Goal: Transaction & Acquisition: Purchase product/service

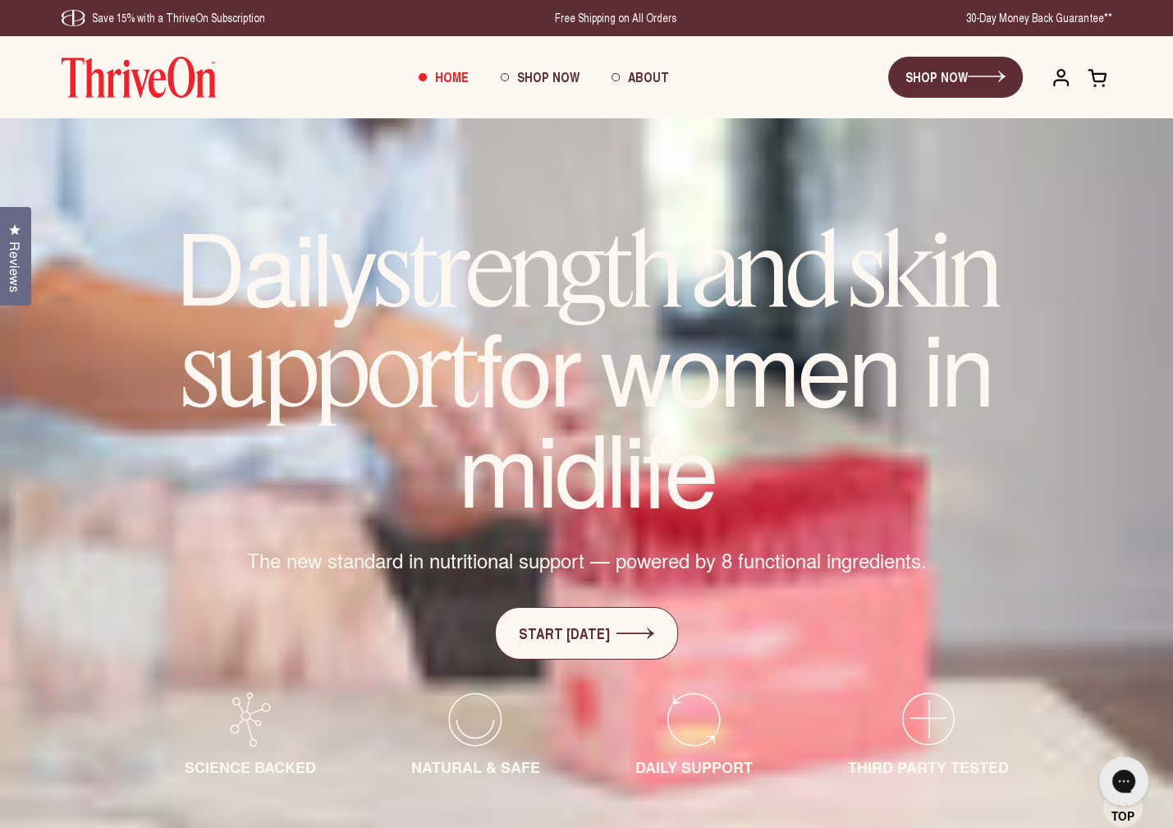
click at [1089, 81] on span at bounding box center [1098, 77] width 21 height 21
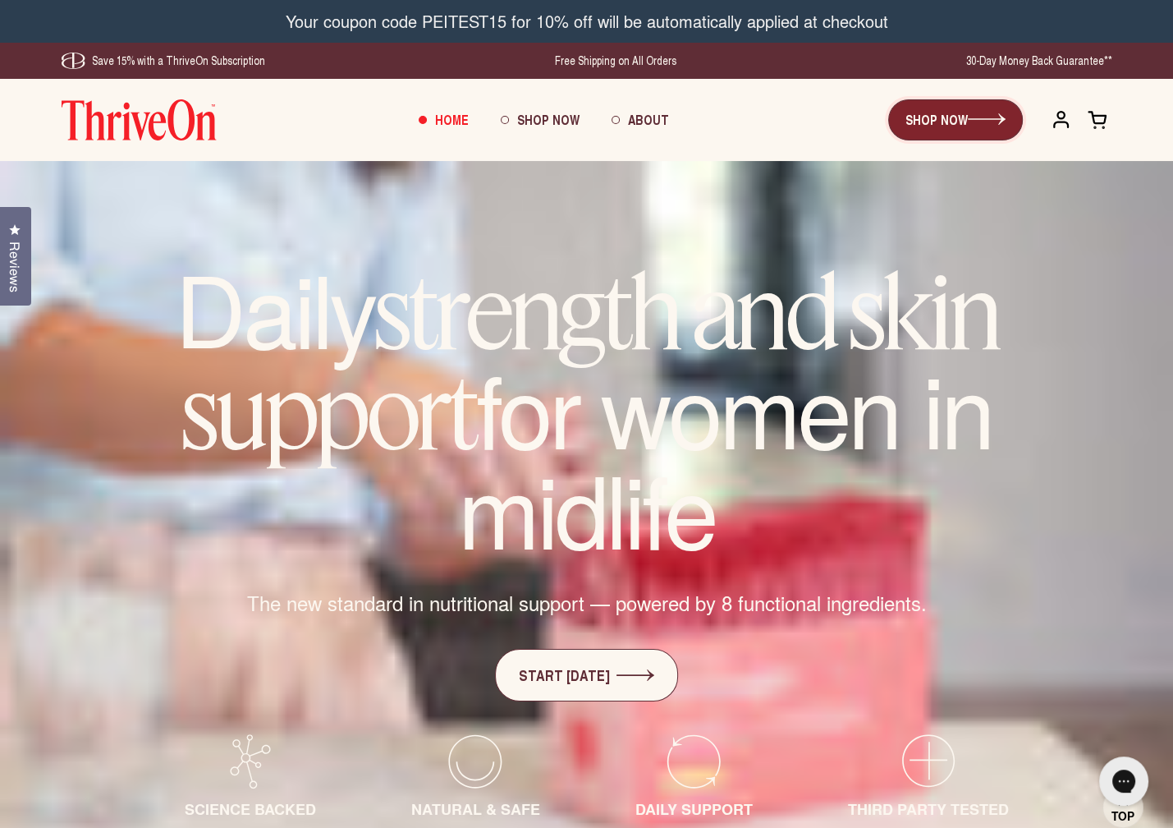
click at [978, 131] on link "SHOP NOW" at bounding box center [956, 119] width 135 height 41
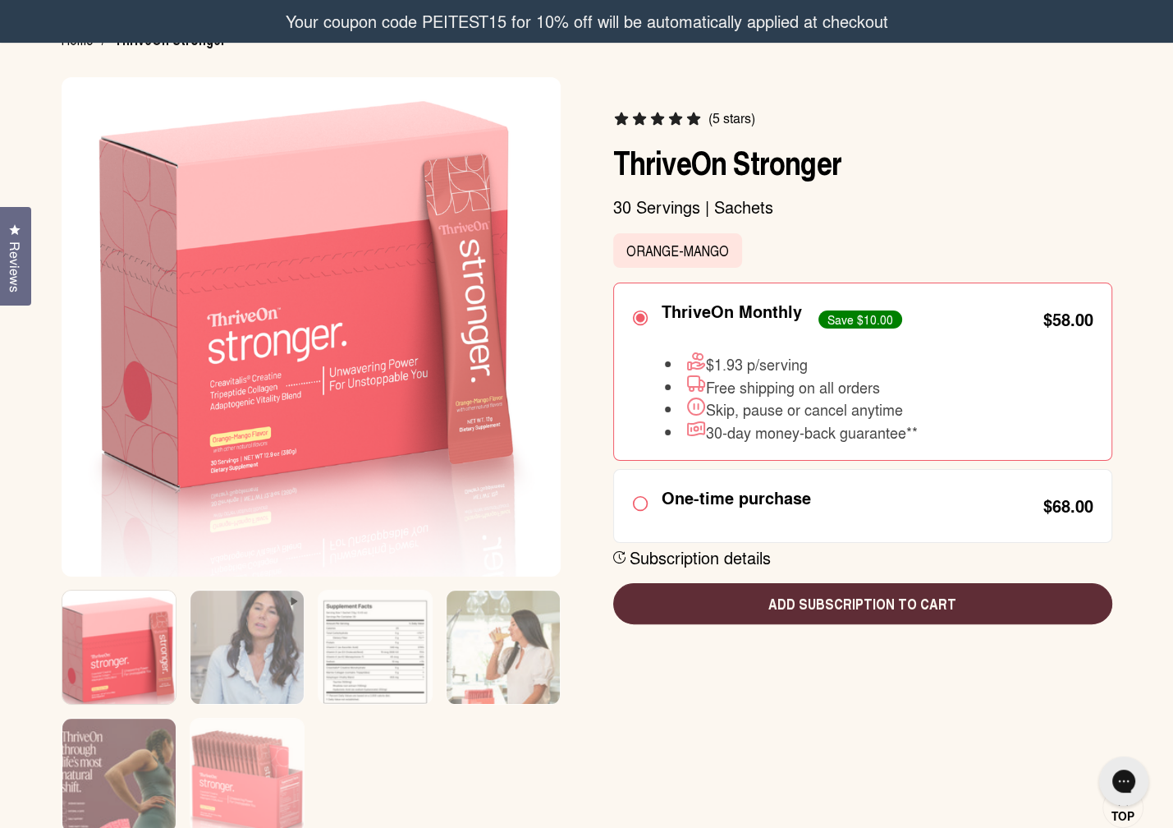
scroll to position [150, 0]
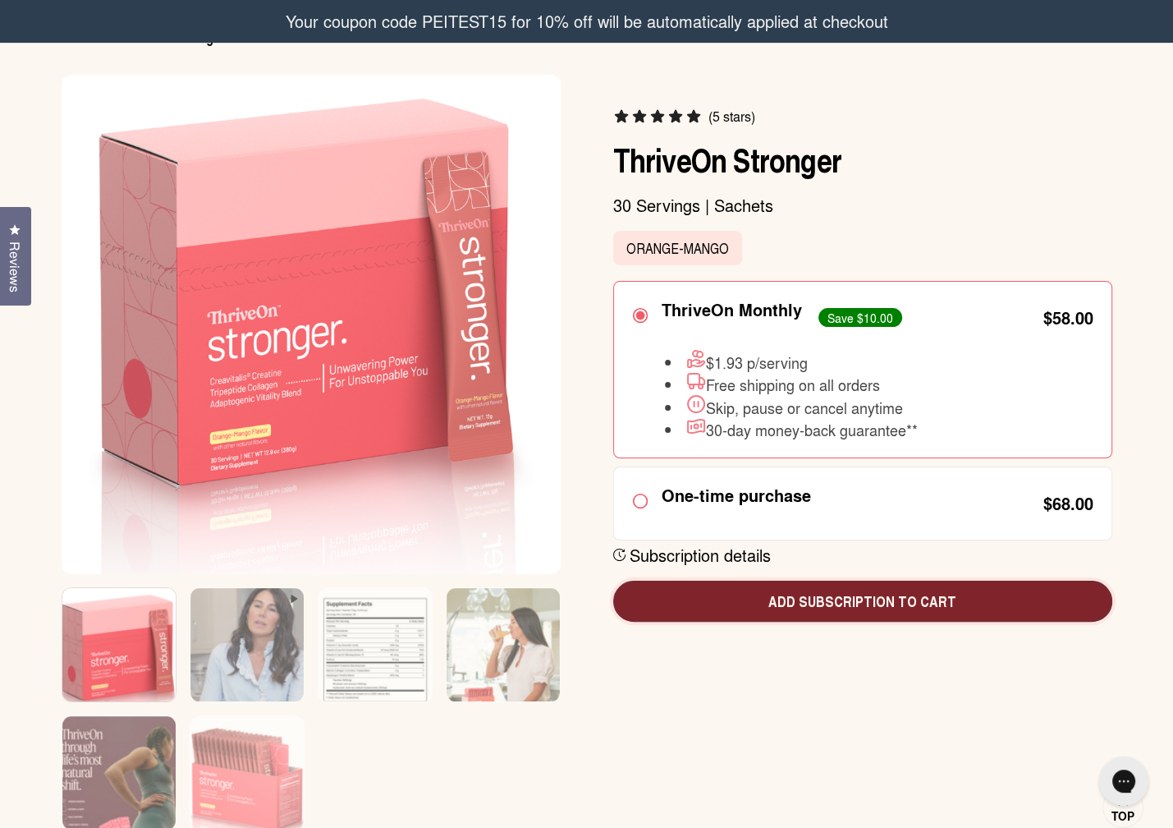
click at [899, 604] on span "Add subscription to cart" at bounding box center [863, 600] width 473 height 21
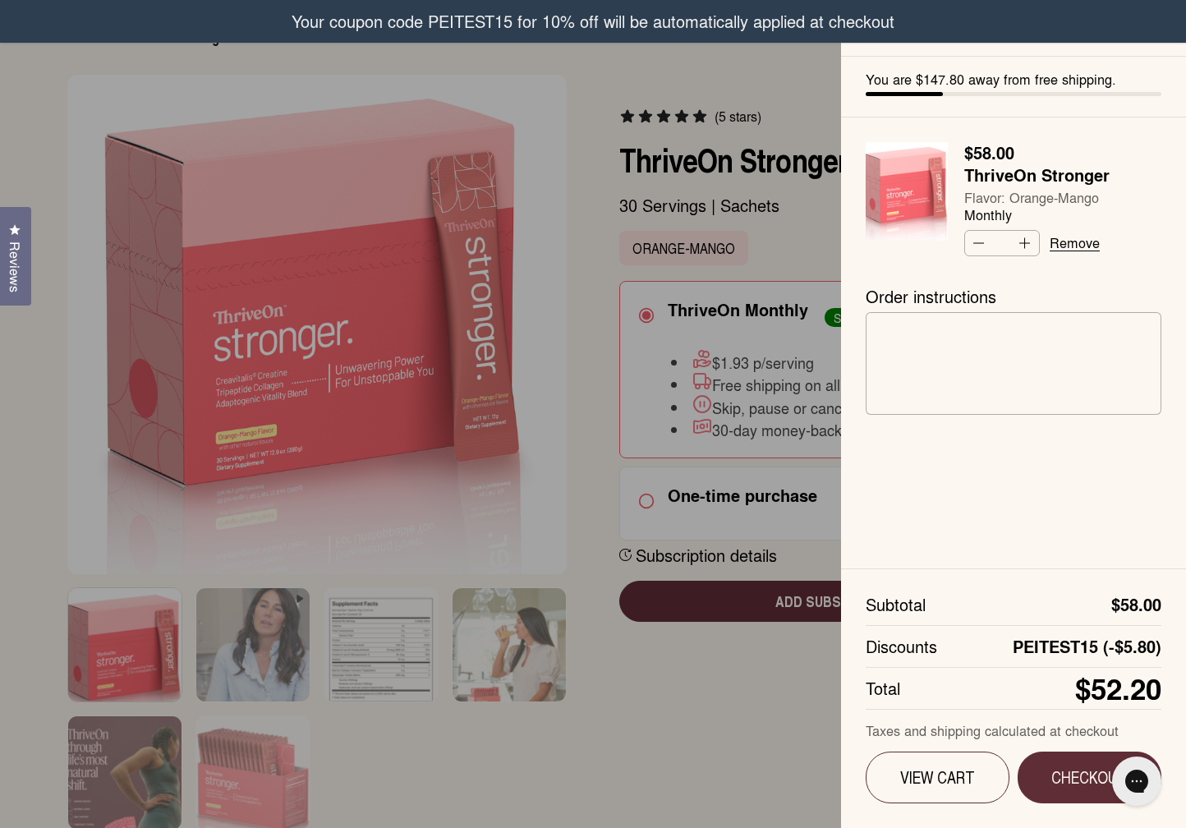
click at [758, 736] on div at bounding box center [593, 414] width 1186 height 828
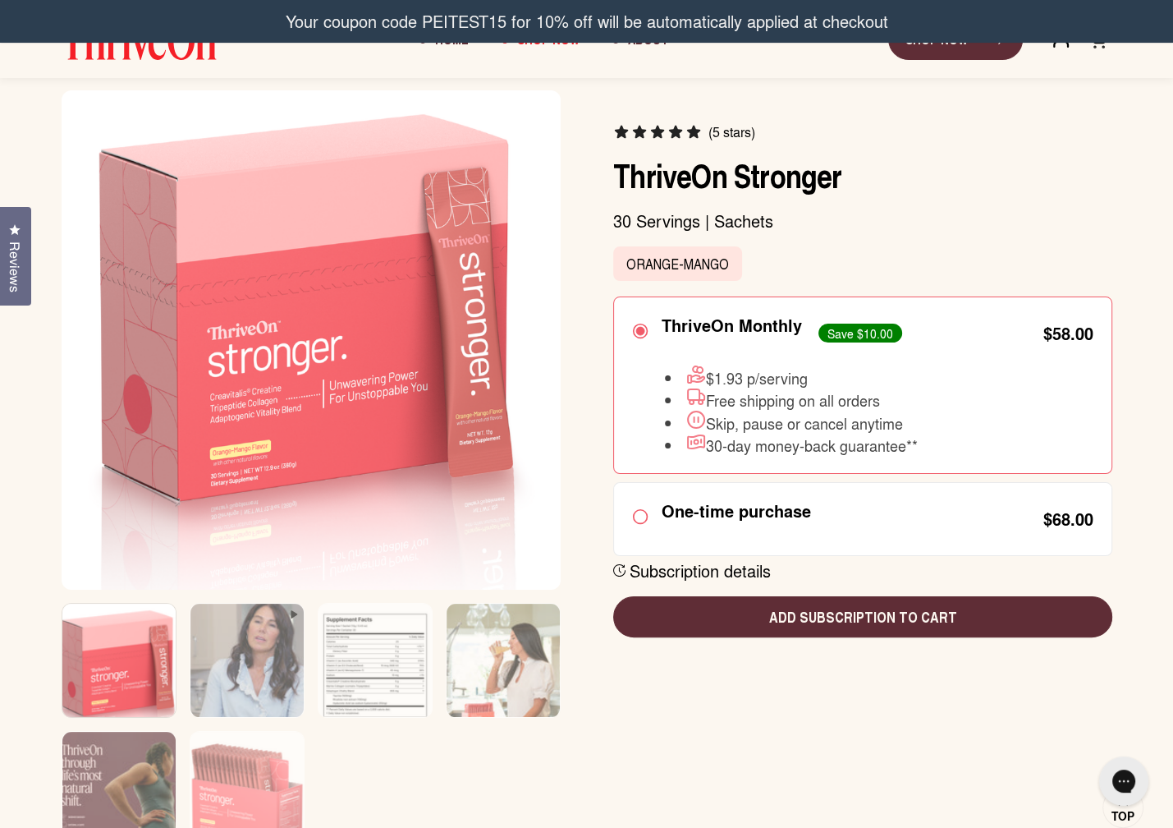
scroll to position [0, 0]
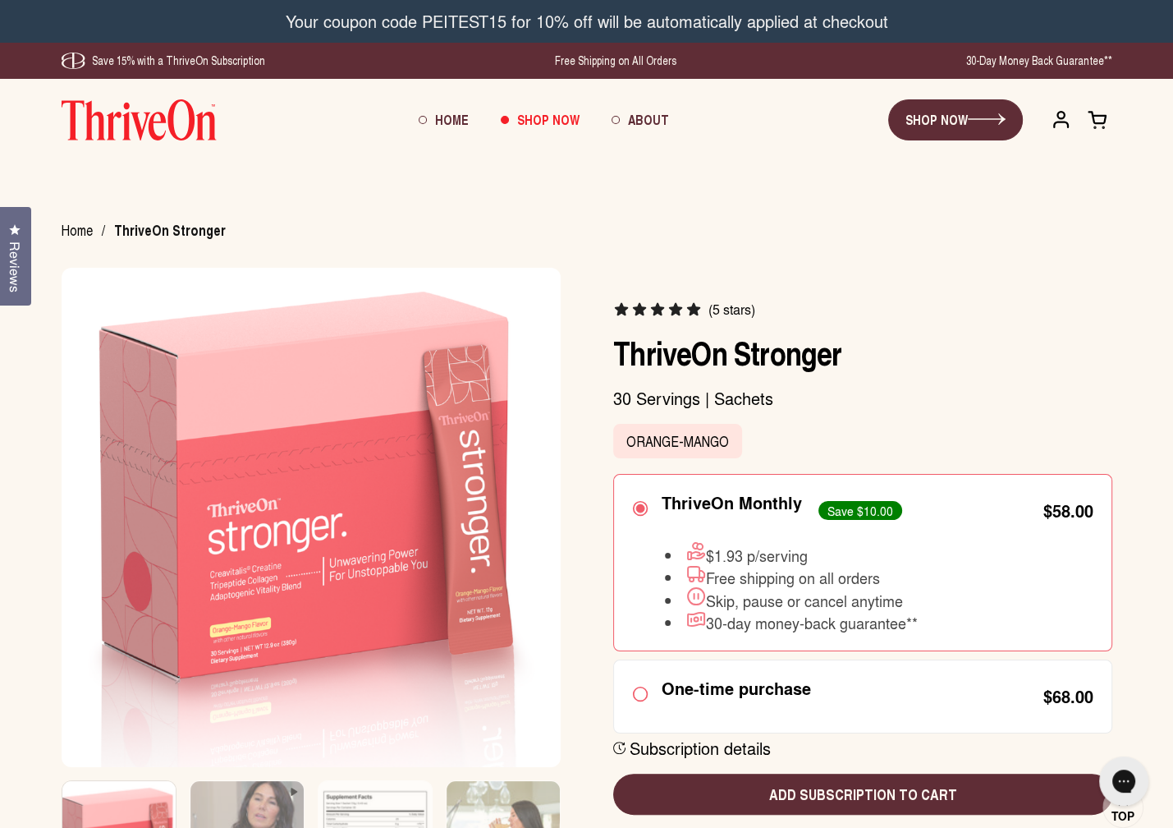
click at [1105, 117] on span at bounding box center [1098, 119] width 21 height 21
click at [1102, 119] on span at bounding box center [1098, 119] width 21 height 21
click at [1101, 119] on span at bounding box center [1098, 119] width 21 height 21
click at [1100, 119] on span at bounding box center [1098, 119] width 21 height 21
click at [1100, 118] on span at bounding box center [1098, 119] width 21 height 21
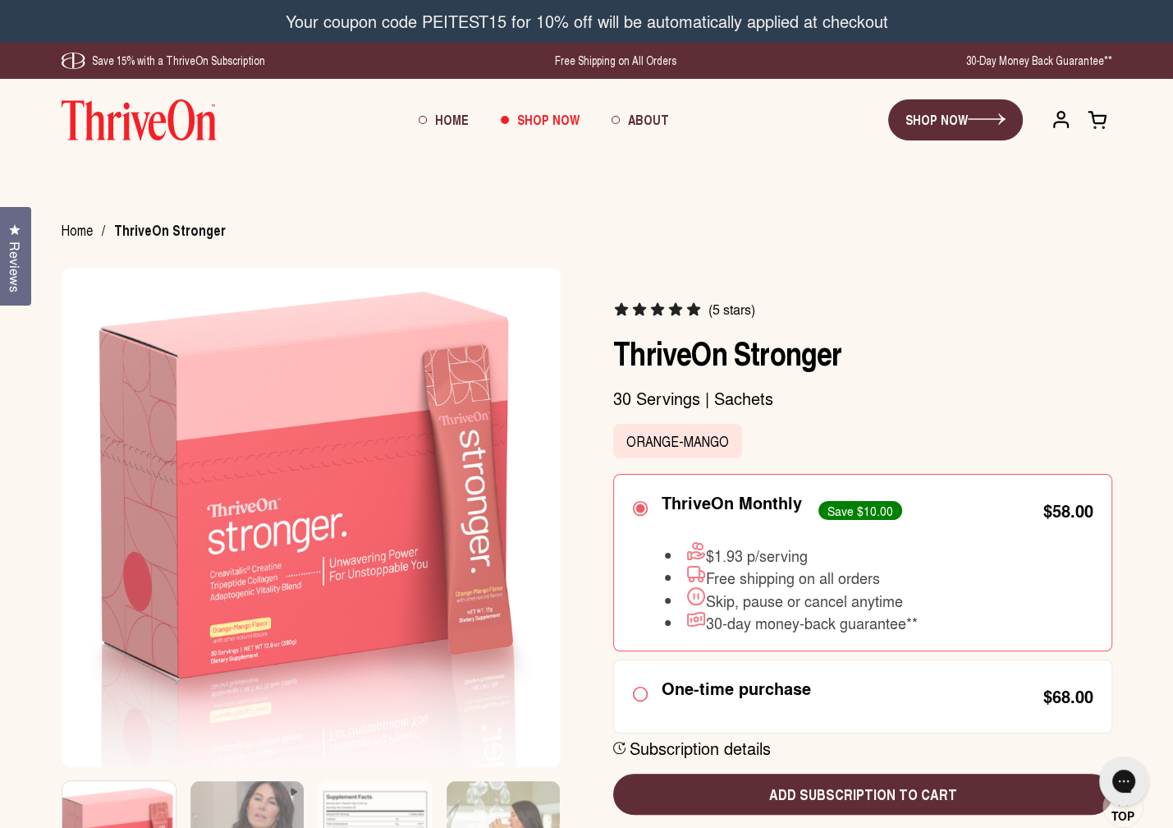
click at [1102, 117] on span at bounding box center [1098, 119] width 21 height 21
drag, startPoint x: 759, startPoint y: 271, endPoint x: 762, endPoint y: 254, distance: 17.6
click at [747, 269] on div "(5 stars) ThriveOn Stronger 30 Servings | Sachets Orange-Mango ThriveOn Monthly" at bounding box center [862, 558] width 499 height 580
click at [1099, 130] on span at bounding box center [1098, 119] width 21 height 21
click at [1102, 128] on span at bounding box center [1098, 119] width 21 height 21
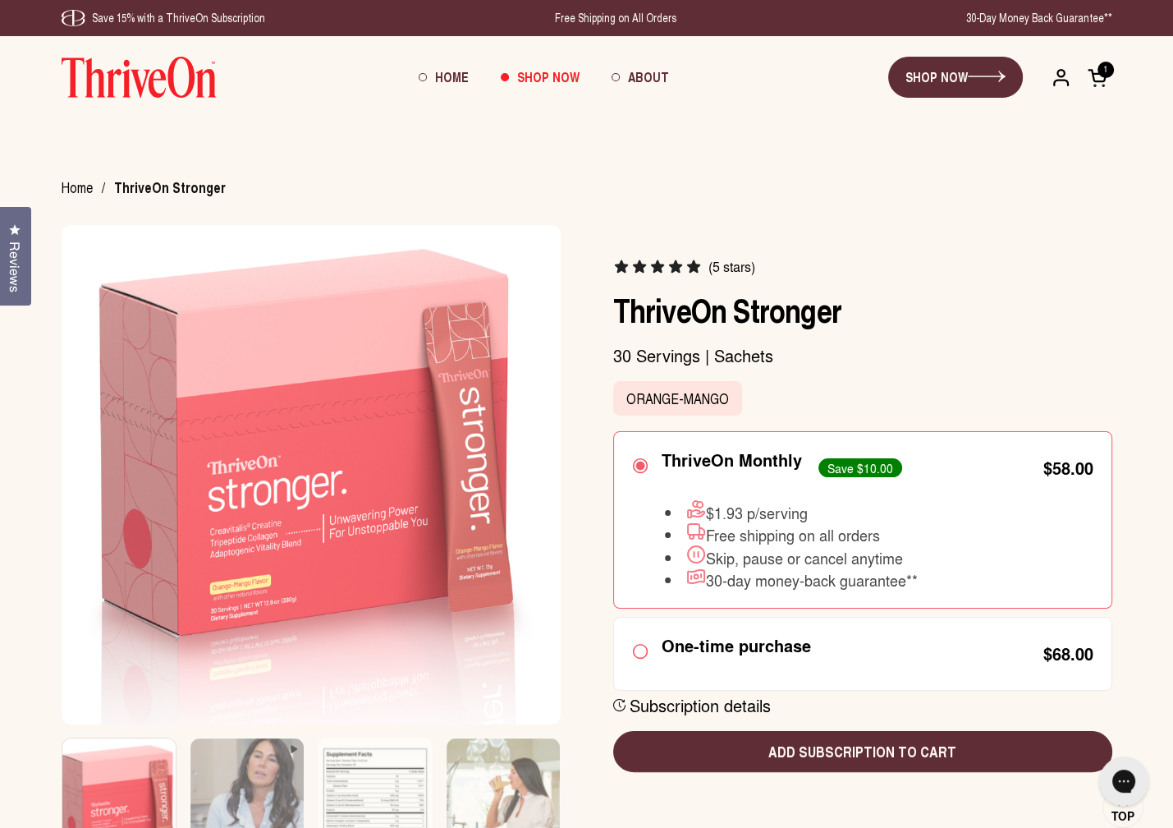
click at [1106, 76] on span at bounding box center [1098, 77] width 21 height 21
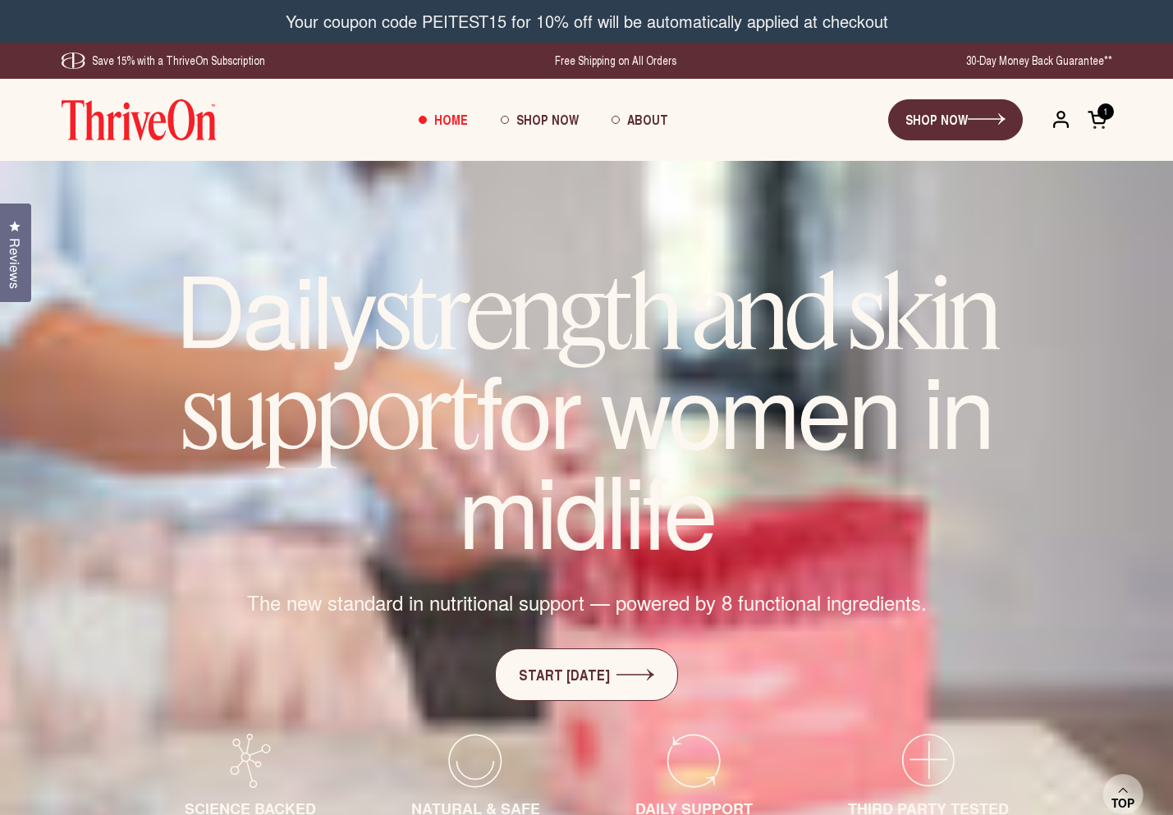
click at [1099, 80] on div "ThriveOn SHOP NOW Open cart 1 Home Shop Now About Open menu" at bounding box center [591, 120] width 1059 height 82
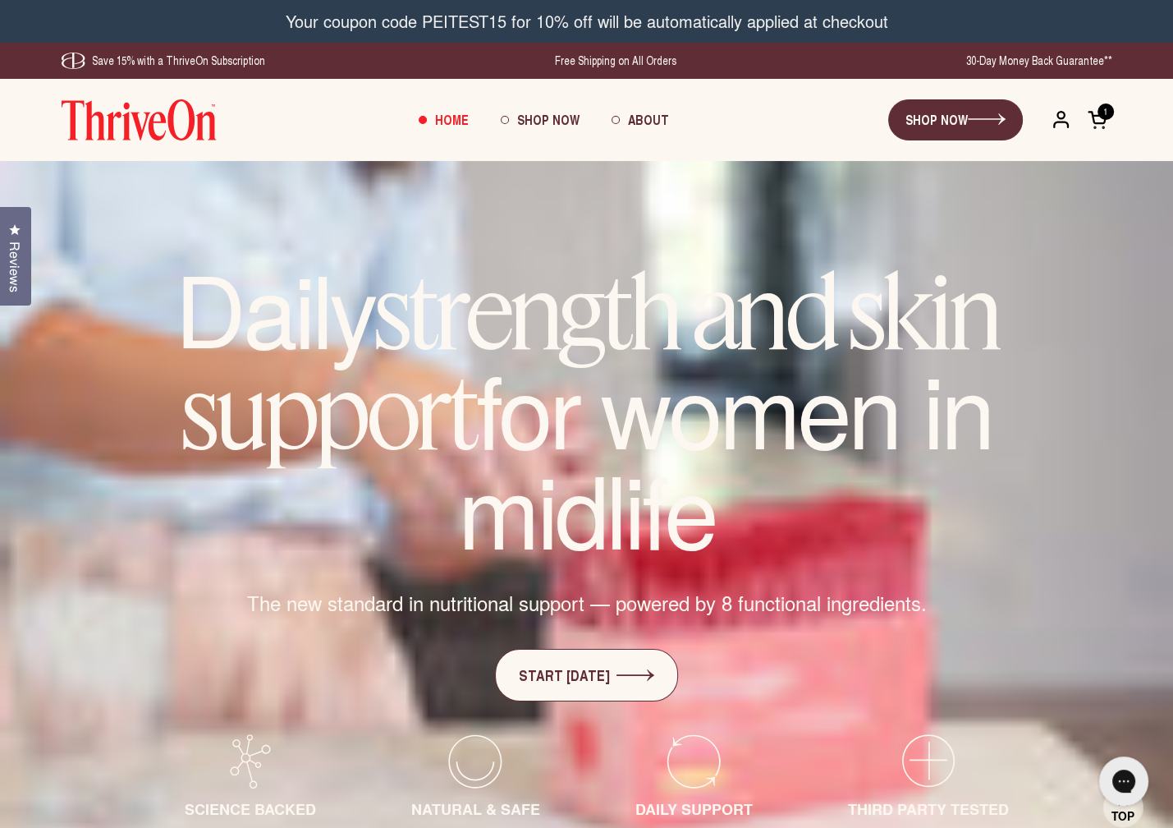
click at [1099, 113] on span at bounding box center [1098, 119] width 21 height 21
click at [1099, 112] on span at bounding box center [1098, 119] width 21 height 21
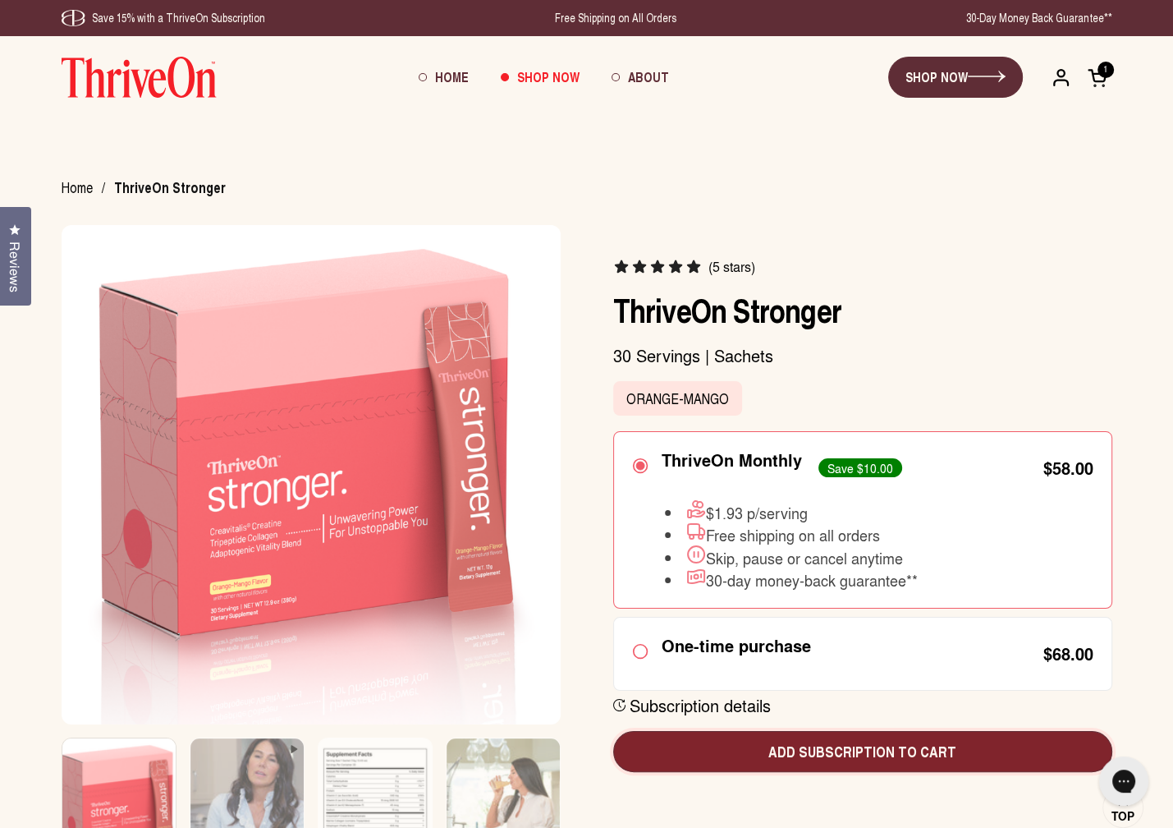
click at [866, 762] on button "Add subscription to cart" at bounding box center [862, 751] width 499 height 41
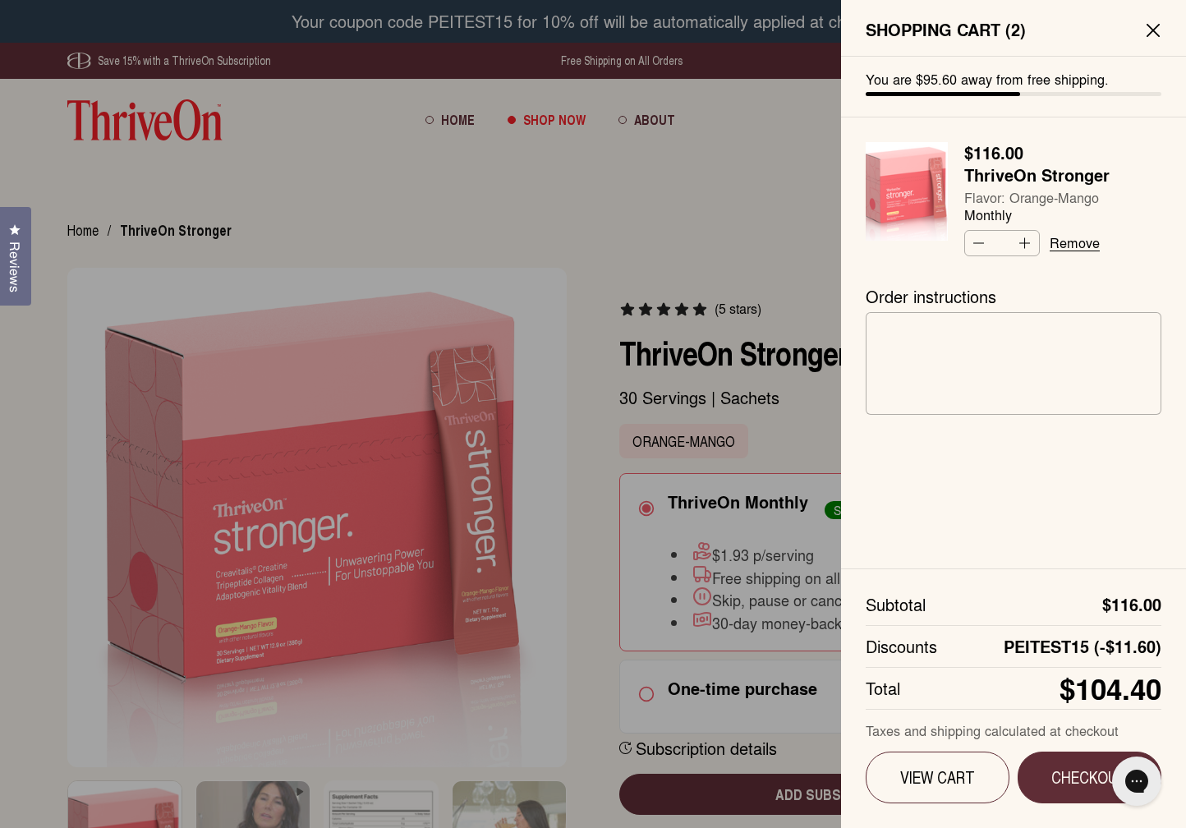
click at [1066, 134] on cart-form "You are $95.60 away from free shipping. Regular price $116.00 ThriveOn Stronger…" at bounding box center [1014, 157] width 296 height 200
click at [981, 243] on button "Decrease quantity" at bounding box center [977, 243] width 25 height 25
type input "*"
click at [1086, 781] on span "Checkout" at bounding box center [1089, 777] width 97 height 21
